Goal: Navigation & Orientation: Find specific page/section

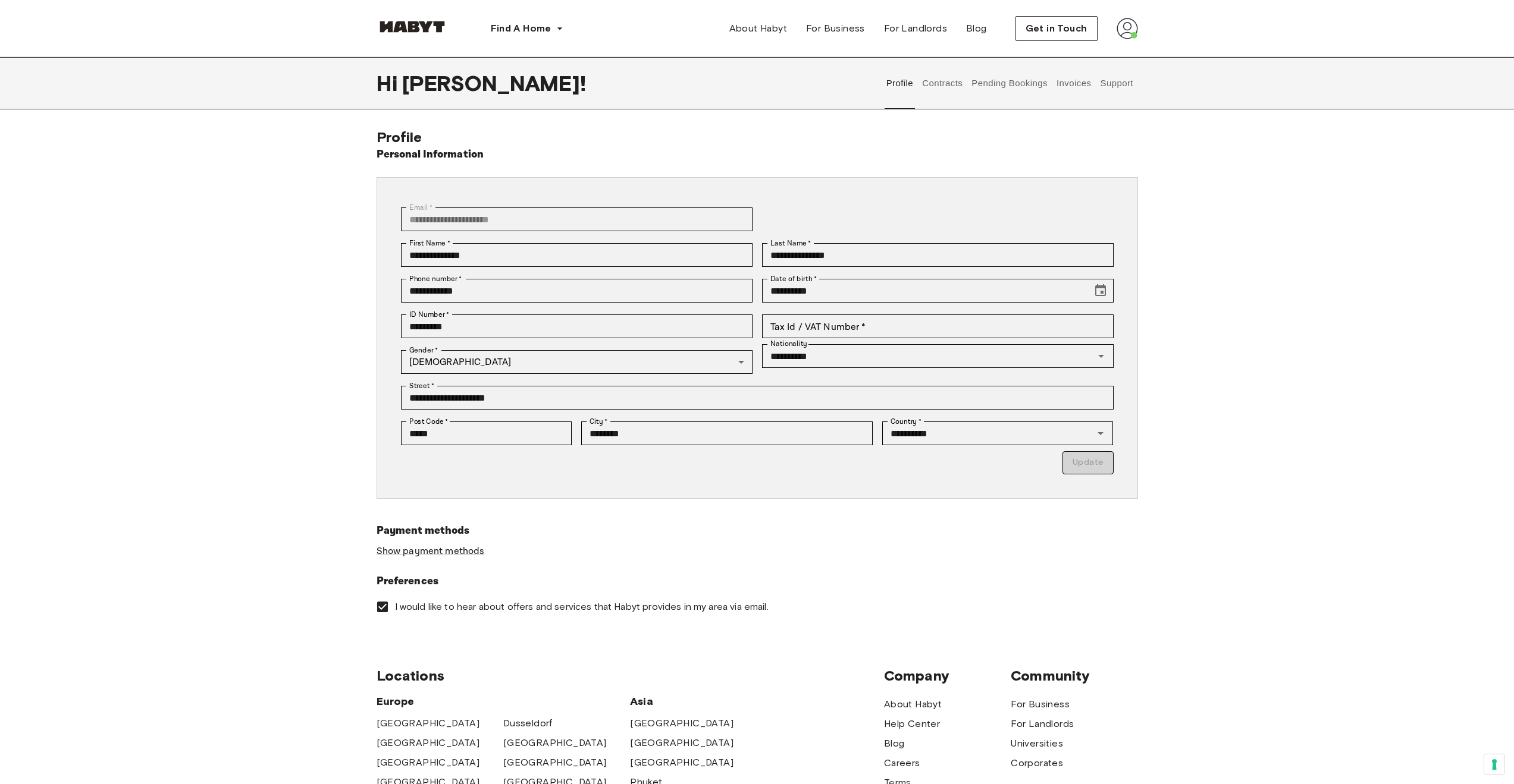
click at [951, 79] on button "Contracts" at bounding box center [943, 83] width 43 height 52
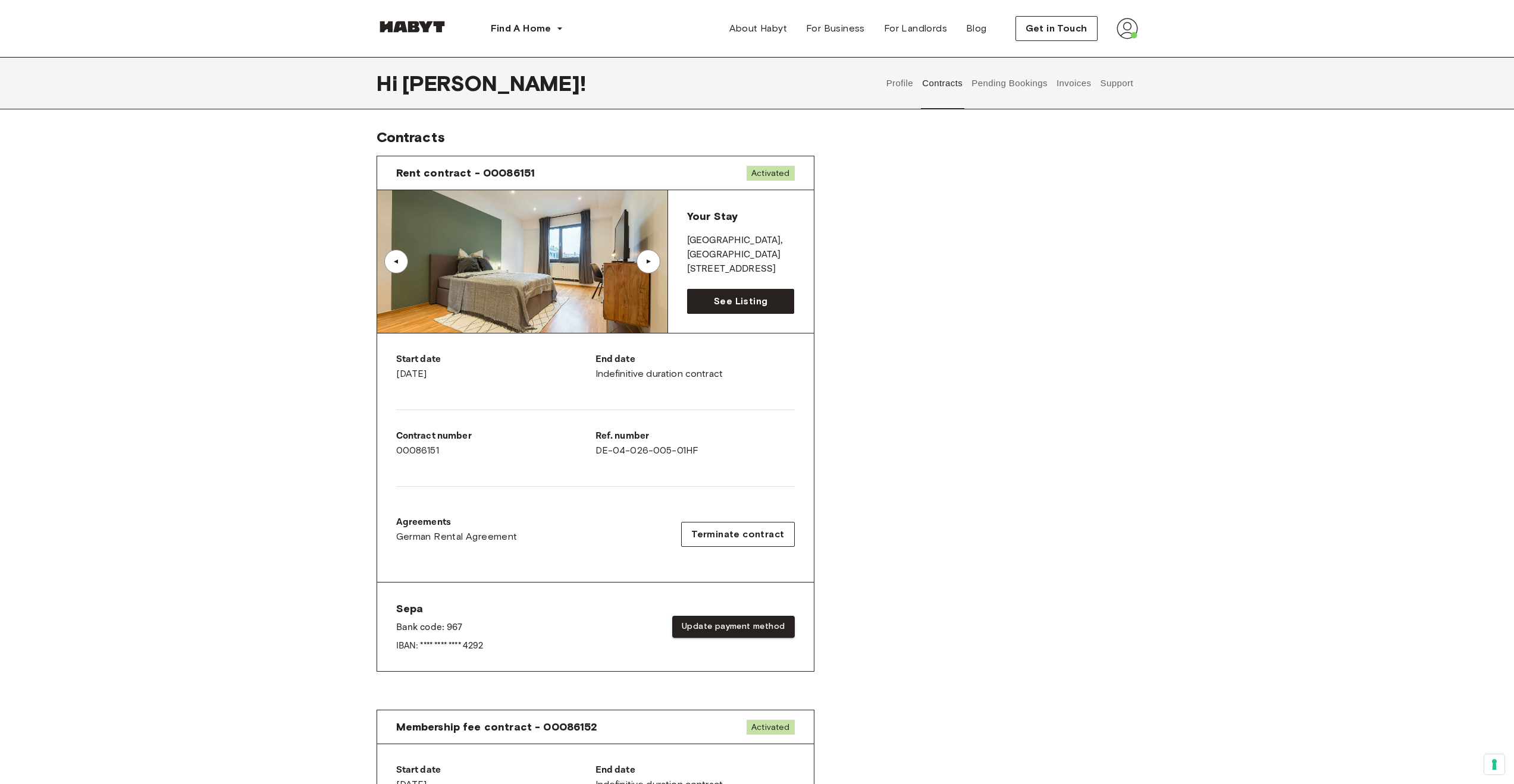
click at [1068, 82] on button "Invoices" at bounding box center [1073, 83] width 38 height 52
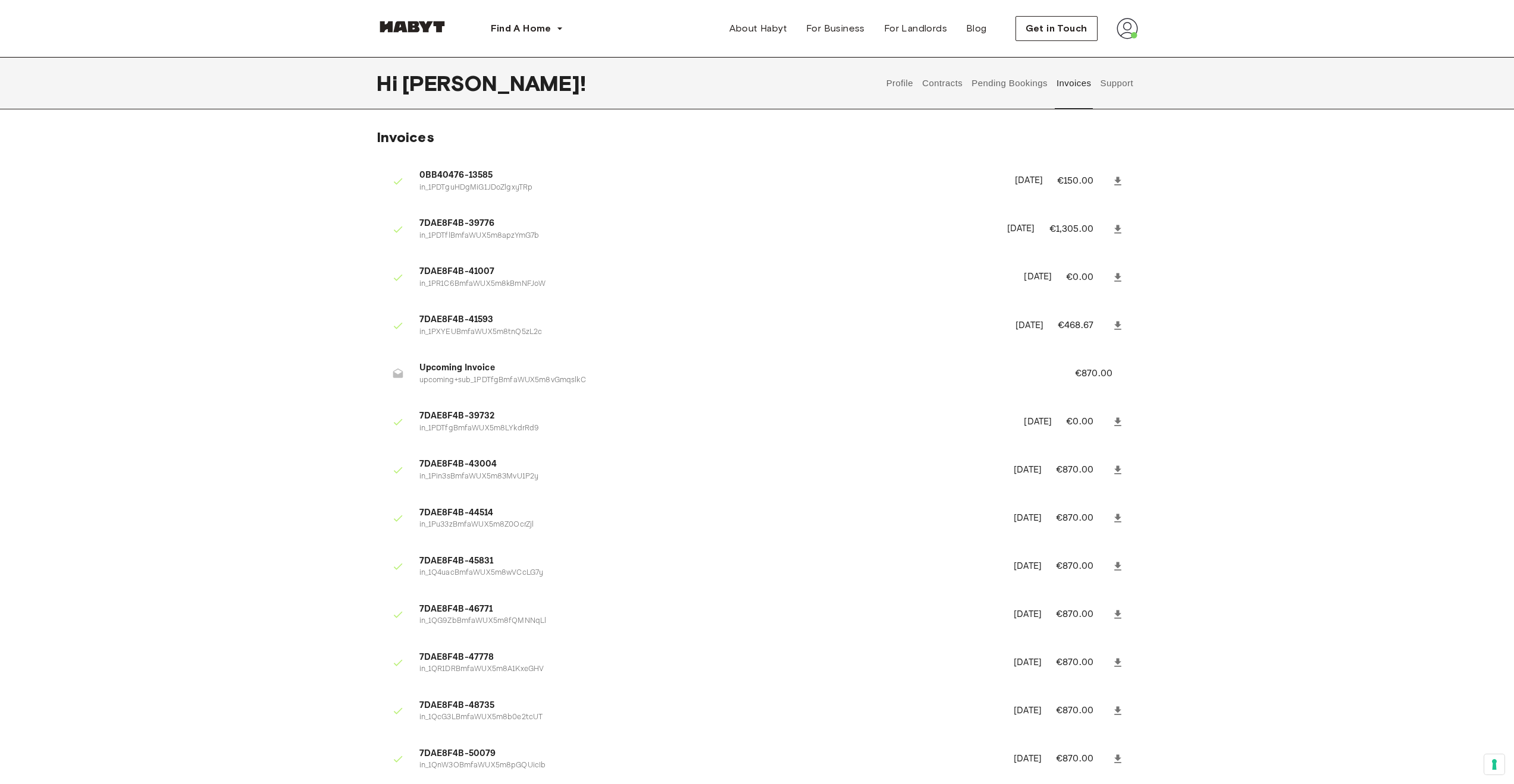
click at [885, 83] on button "Profile" at bounding box center [900, 83] width 31 height 52
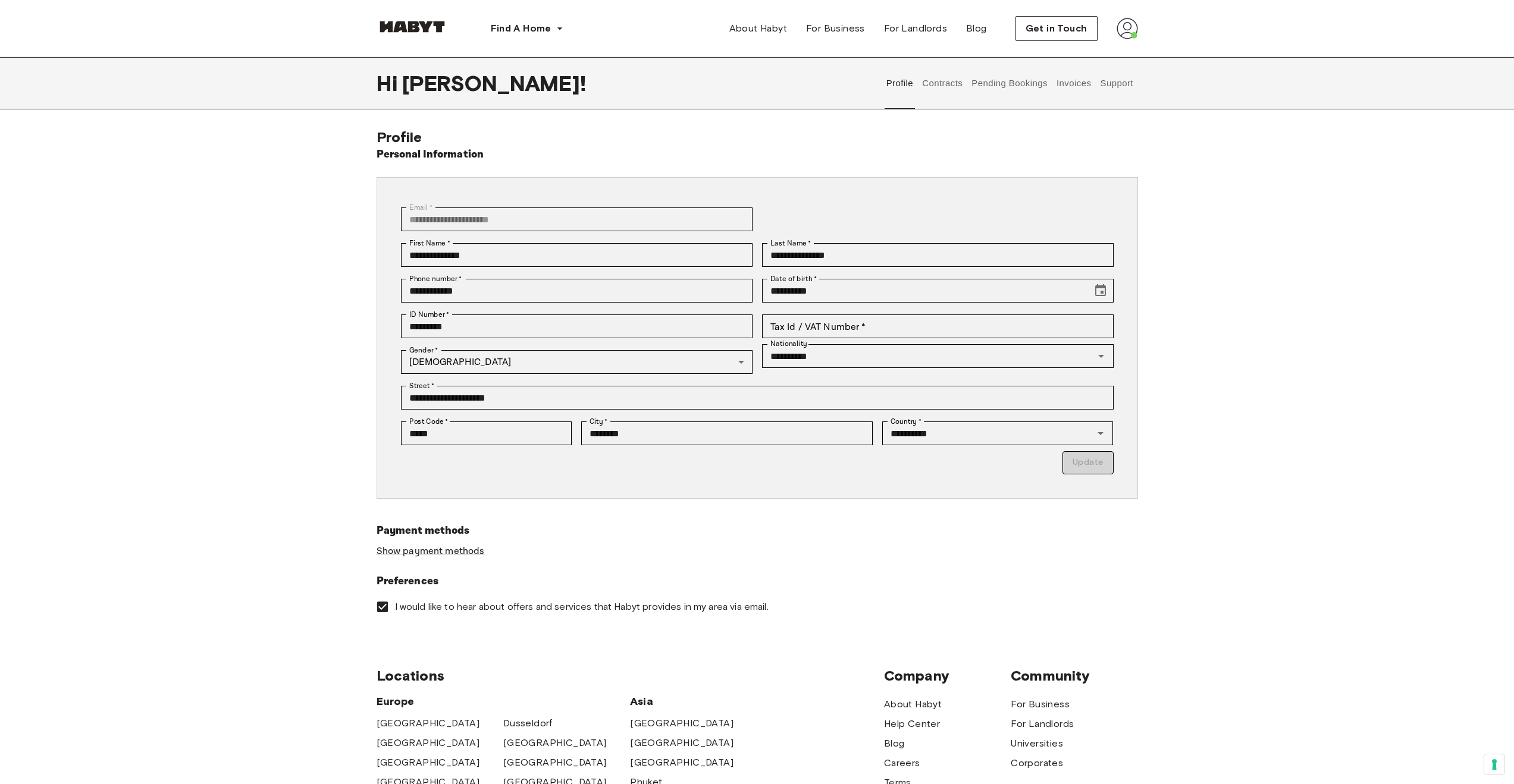
click at [940, 80] on button "Contracts" at bounding box center [943, 83] width 43 height 52
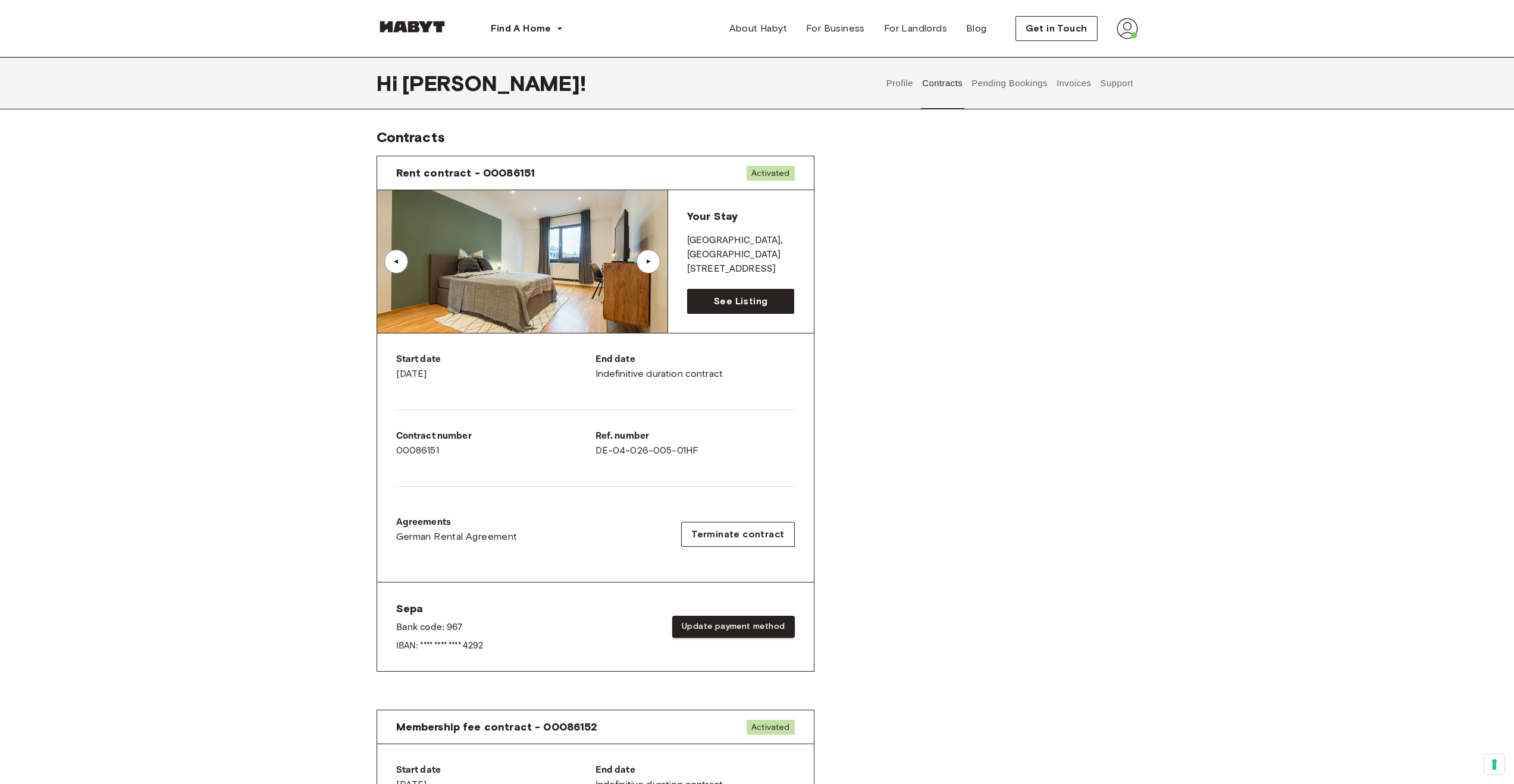
click at [1082, 92] on button "Invoices" at bounding box center [1073, 83] width 38 height 52
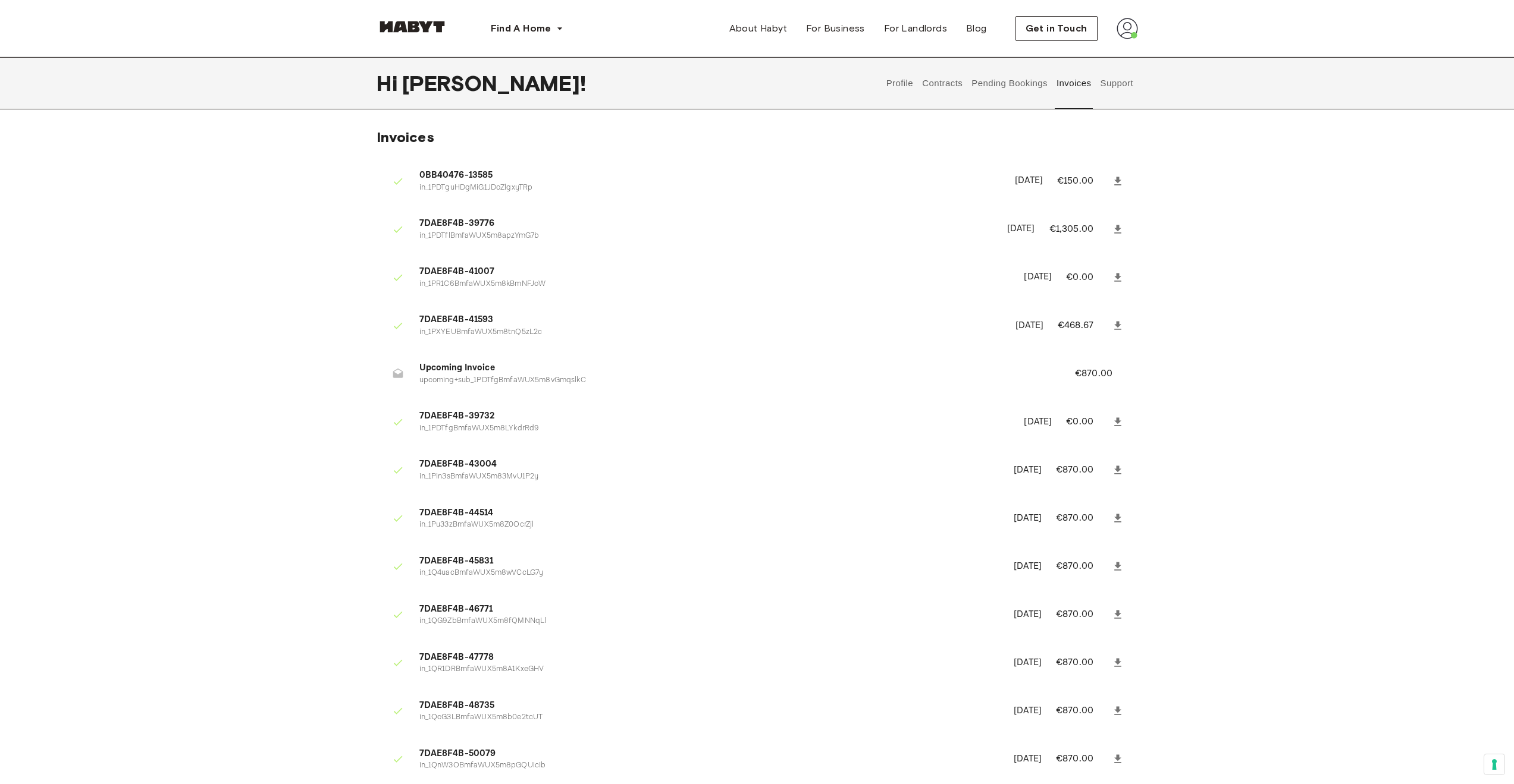
click at [1032, 88] on button "Pending Bookings" at bounding box center [1009, 83] width 79 height 52
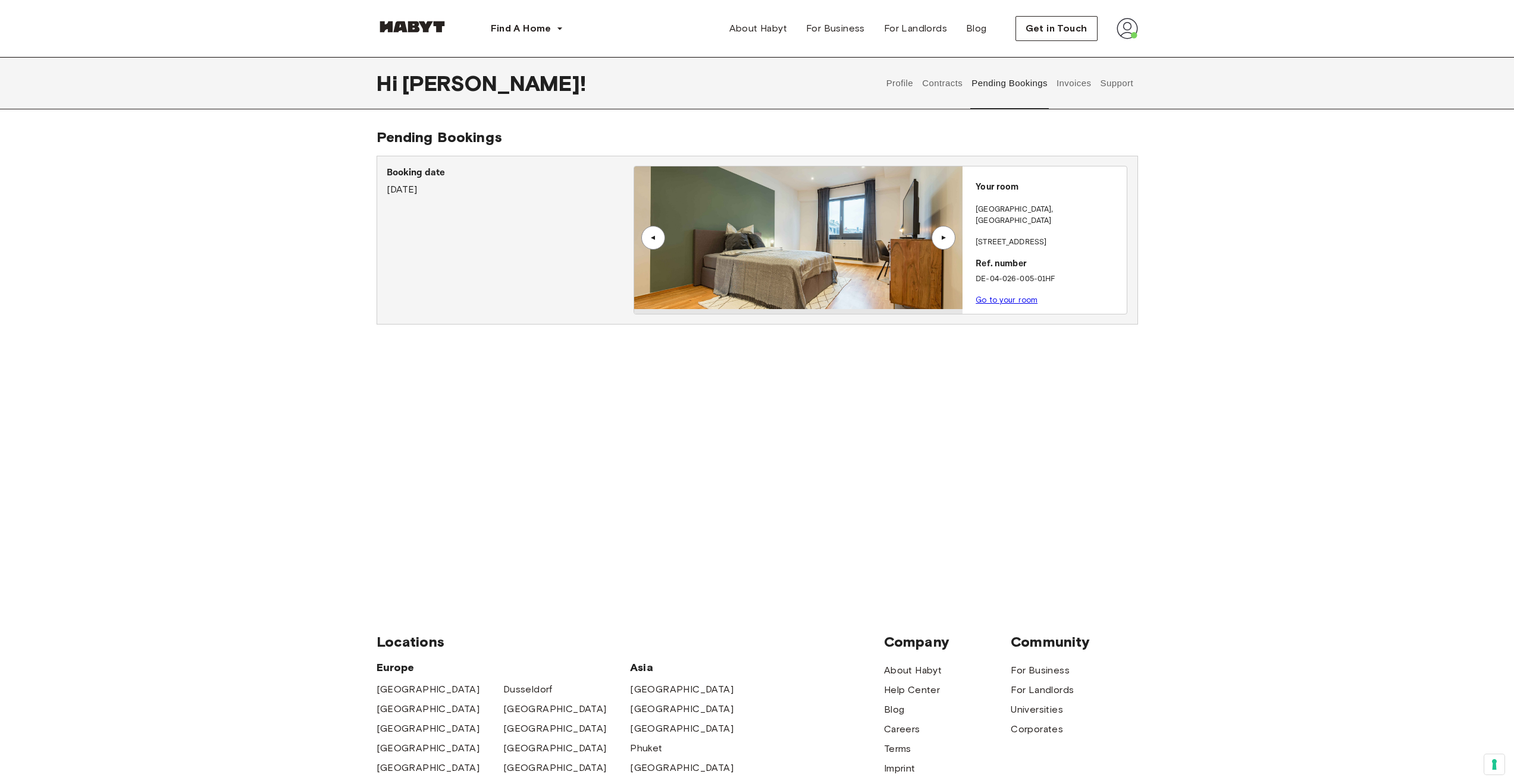
click at [937, 86] on button "Contracts" at bounding box center [943, 83] width 43 height 52
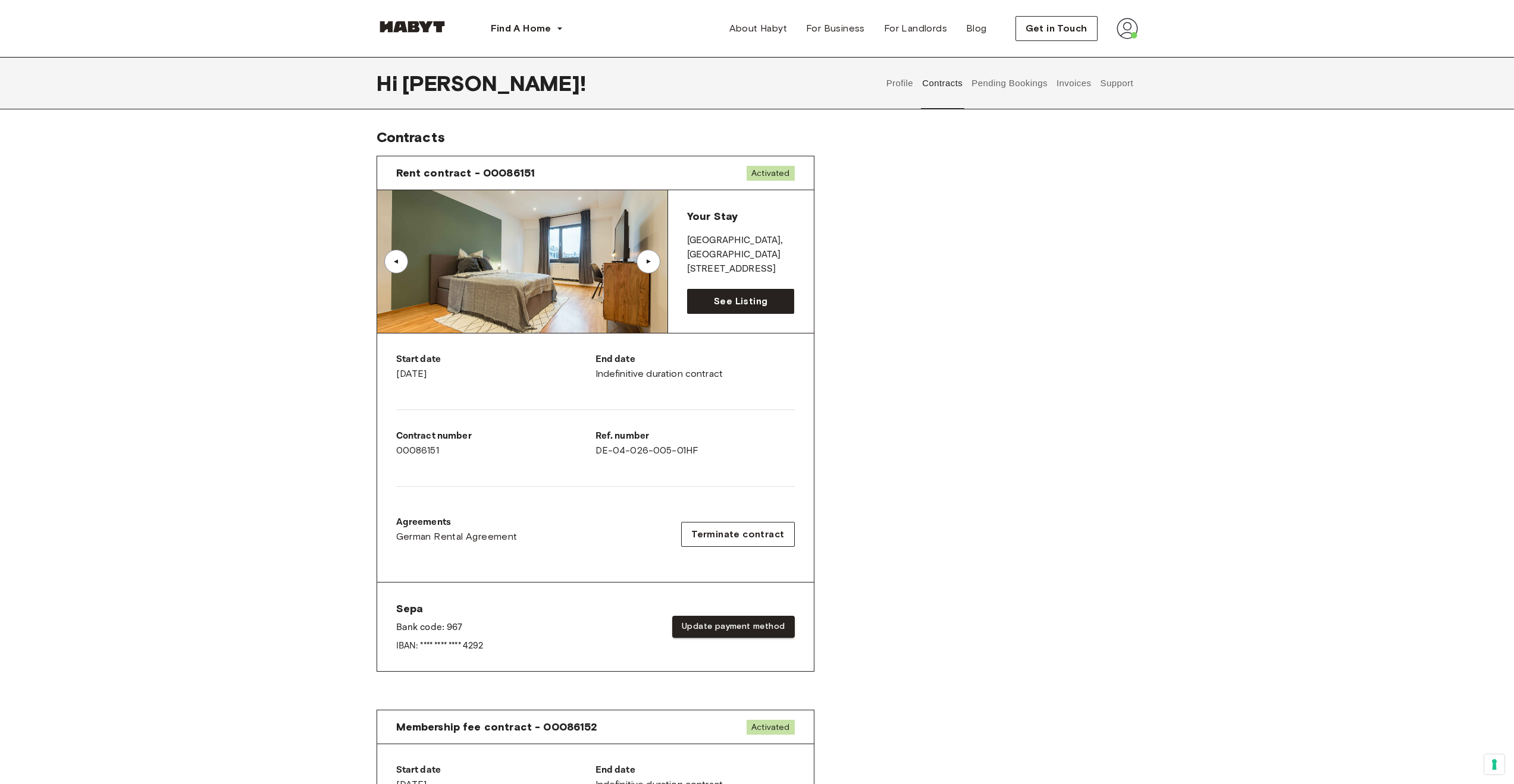
click at [904, 86] on button "Profile" at bounding box center [900, 83] width 31 height 52
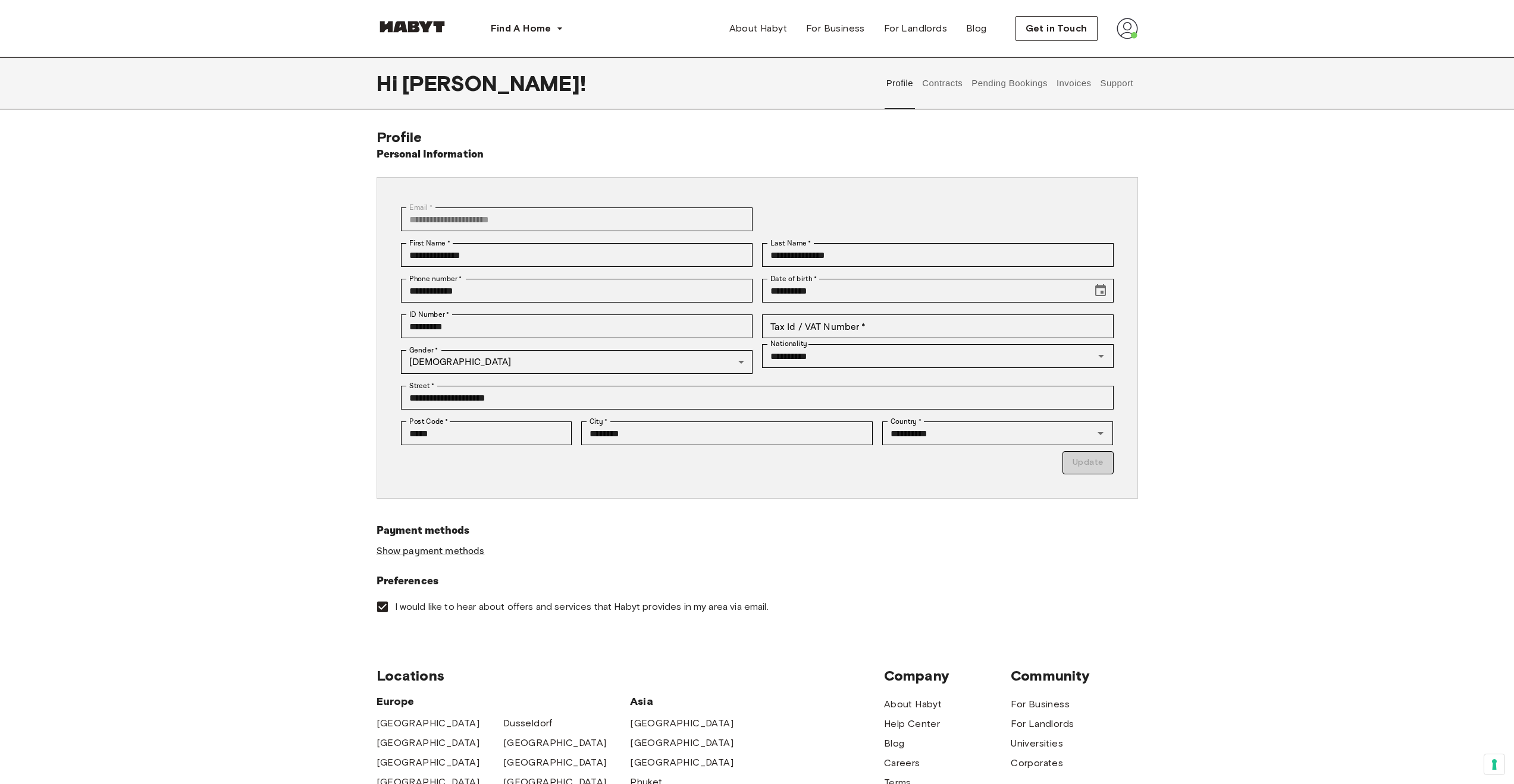
click at [1124, 93] on button "Support" at bounding box center [1116, 83] width 36 height 52
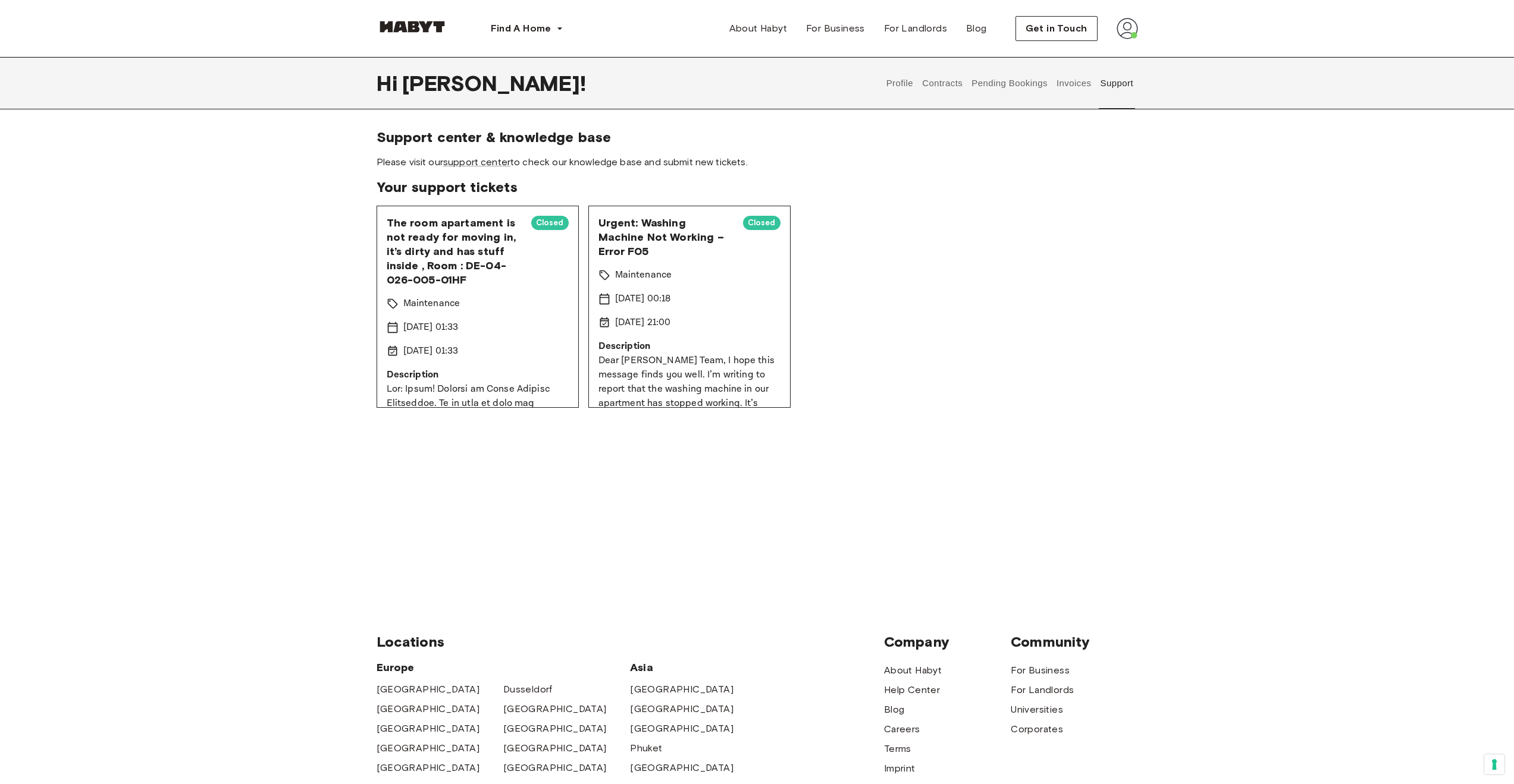
click at [890, 91] on button "Profile" at bounding box center [900, 83] width 31 height 52
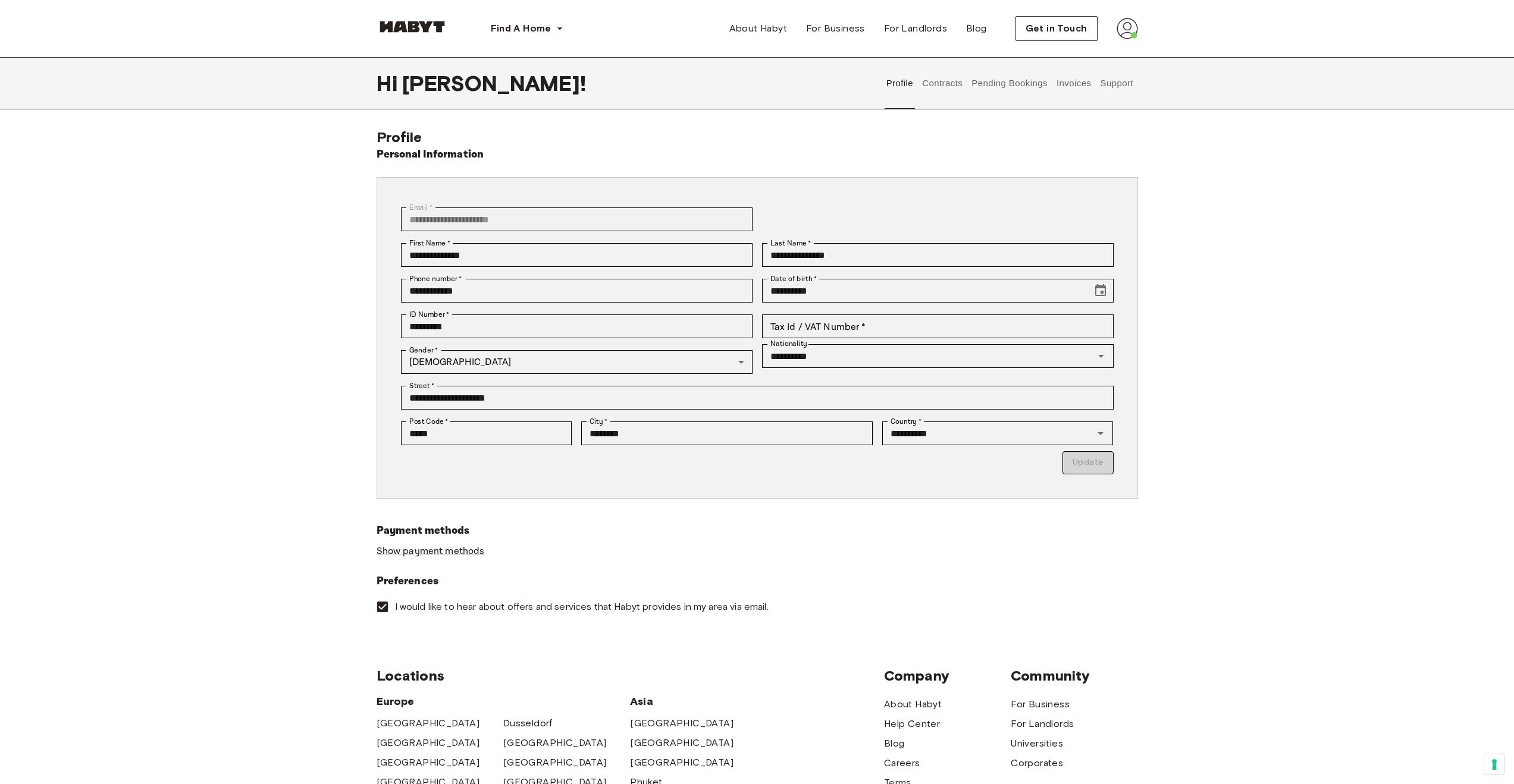
click at [1125, 34] on img at bounding box center [1127, 28] width 22 height 22
click at [1246, 200] on div "**********" at bounding box center [757, 374] width 1514 height 491
click at [1017, 86] on button "Pending Bookings" at bounding box center [1009, 83] width 79 height 52
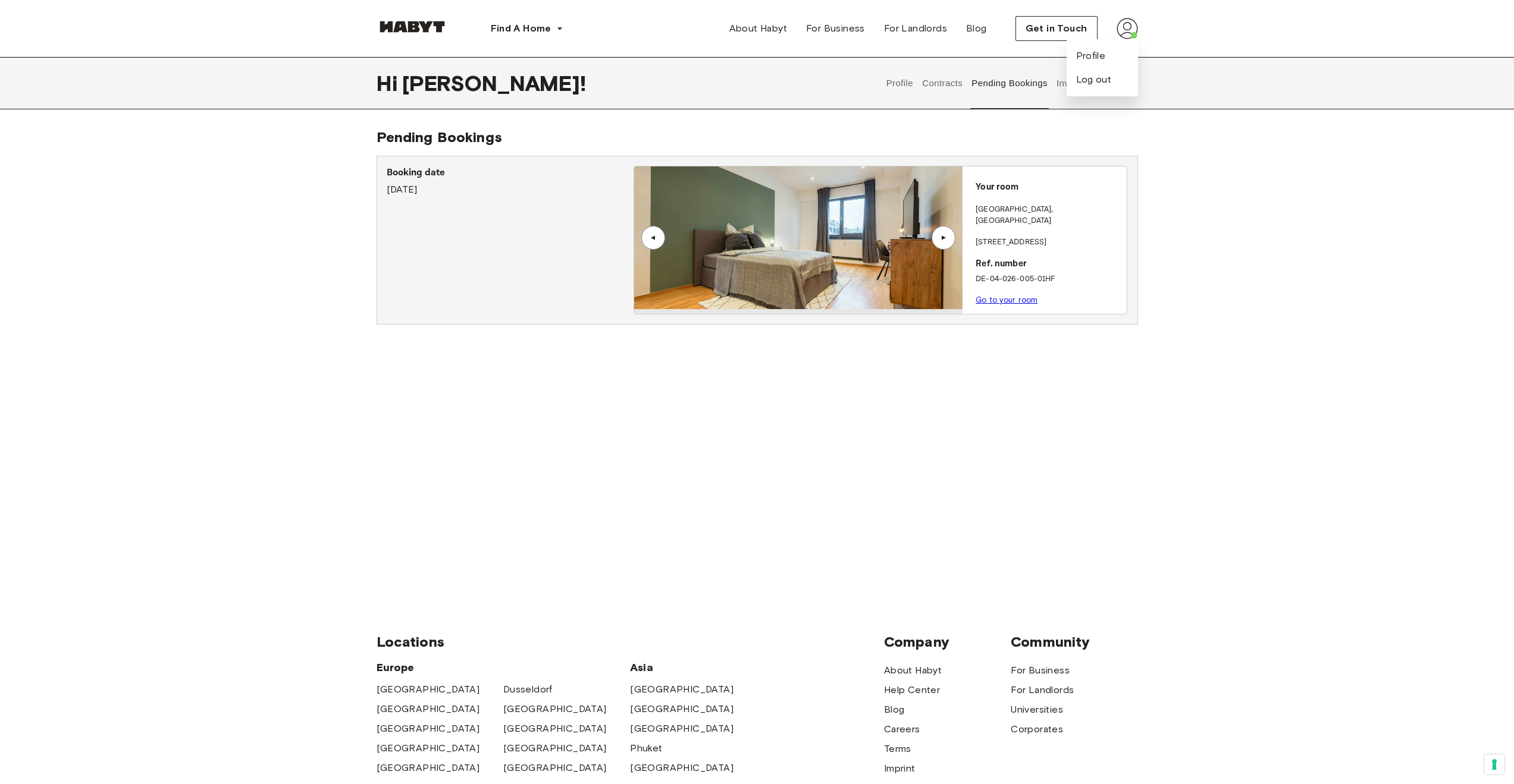
drag, startPoint x: 1246, startPoint y: 240, endPoint x: 1195, endPoint y: 206, distance: 61.3
click at [1246, 241] on div "Pending Bookings Booking date [DATE] ▲ ▲ Your room [GEOGRAPHIC_DATA] , [STREET_…" at bounding box center [757, 357] width 1514 height 457
click at [1221, 121] on div "Hi [PERSON_NAME] ! Profile Contracts Pending Bookings Invoices Support Pending …" at bounding box center [757, 321] width 1514 height 529
click at [1123, 25] on img at bounding box center [1127, 28] width 22 height 22
click at [1077, 84] on button "Invoices" at bounding box center [1073, 83] width 38 height 52
